Goal: Navigation & Orientation: Find specific page/section

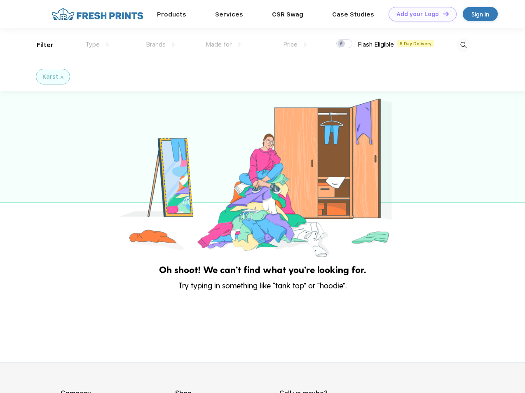
scroll to position [0, 0]
click at [420, 14] on link "Add your Logo Design Tool" at bounding box center [423, 14] width 68 height 14
click at [0, 0] on div "Design Tool" at bounding box center [0, 0] width 0 height 0
click at [442, 14] on link "Add your Logo Design Tool" at bounding box center [423, 14] width 68 height 14
click at [40, 45] on div "Filter" at bounding box center [45, 44] width 17 height 9
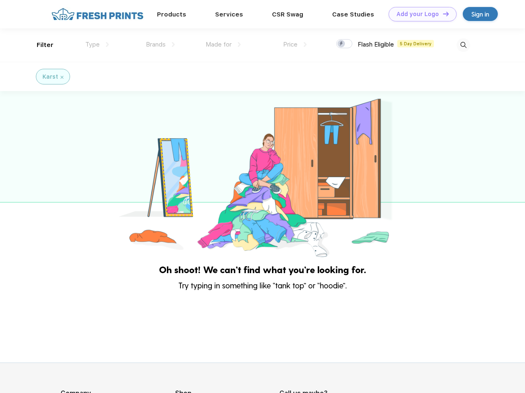
click at [97, 45] on span "Type" at bounding box center [92, 44] width 14 height 7
click at [160, 45] on span "Brands" at bounding box center [156, 44] width 20 height 7
click at [223, 45] on span "Made for" at bounding box center [219, 44] width 26 height 7
click at [295, 45] on span "Price" at bounding box center [290, 44] width 14 height 7
click at [345, 44] on div at bounding box center [344, 43] width 16 height 9
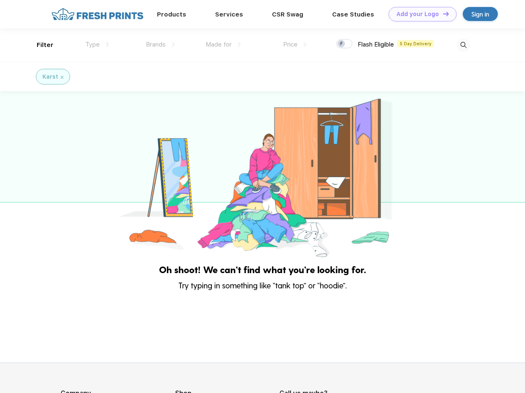
click at [342, 44] on input "checkbox" at bounding box center [338, 41] width 5 height 5
click at [463, 45] on img at bounding box center [464, 45] width 14 height 14
